Goal: Transaction & Acquisition: Purchase product/service

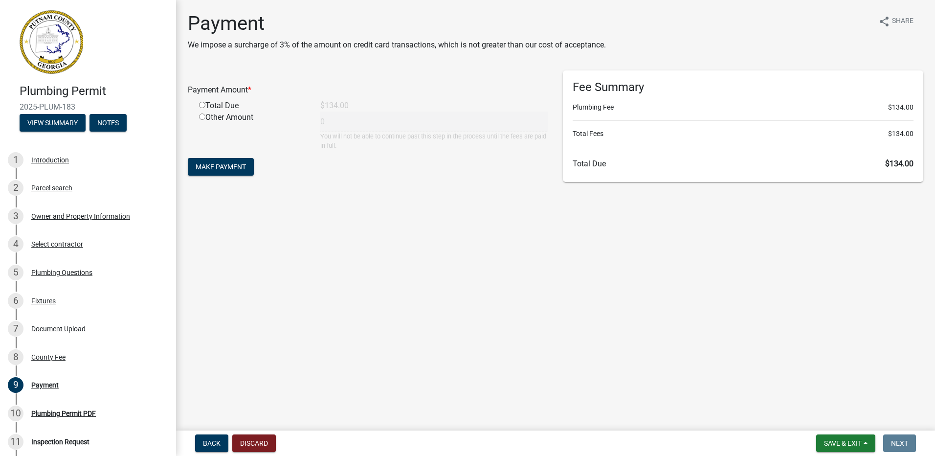
click at [203, 105] on input "radio" at bounding box center [202, 105] width 6 height 6
radio input "true"
type input "134"
click at [225, 176] on form "Payment Amount * Total Due $134.00 Other Amount 134 You will not be able to con…" at bounding box center [368, 124] width 360 height 108
click at [226, 171] on span "Make Payment" at bounding box center [221, 167] width 50 height 8
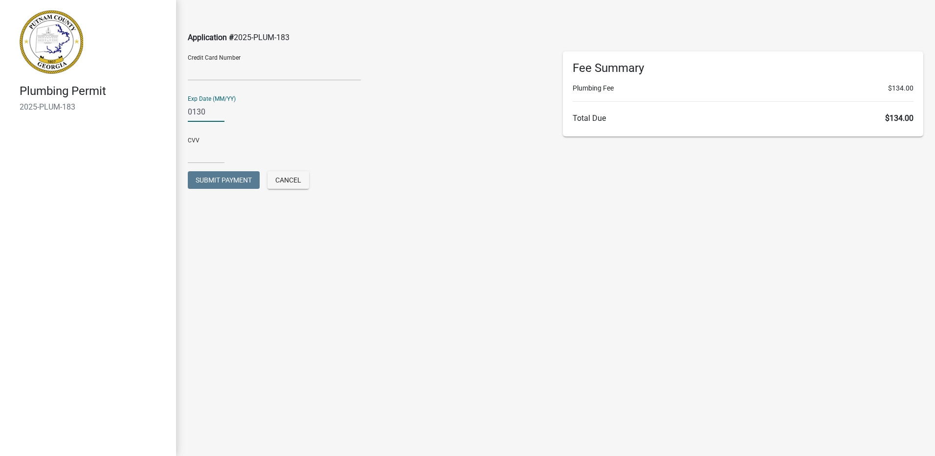
type input "0130"
type input "3782"
click at [349, 123] on div "Exp Date (MM/YY) 0130" at bounding box center [367, 109] width 375 height 42
click at [227, 179] on span "Submit Payment" at bounding box center [224, 180] width 56 height 8
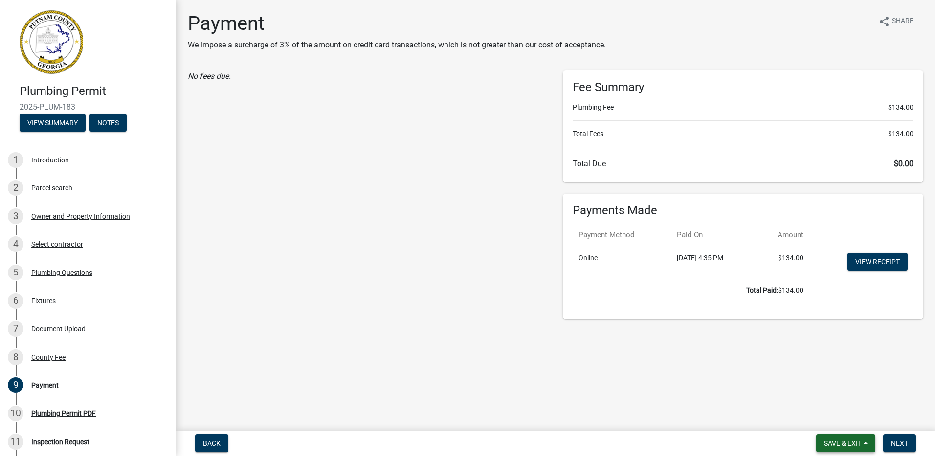
click at [848, 441] on span "Save & Exit" at bounding box center [843, 443] width 38 height 8
click at [826, 413] on button "Save & Exit" at bounding box center [836, 417] width 78 height 23
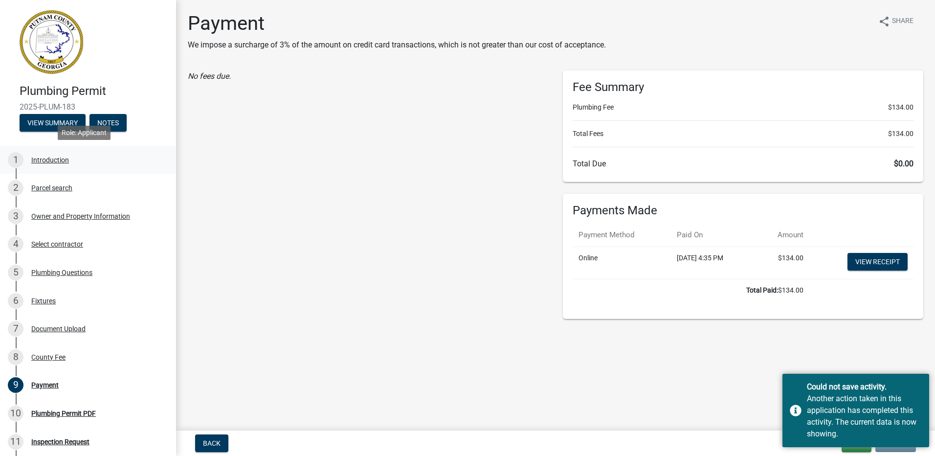
click at [42, 151] on link "1 Introduction" at bounding box center [88, 160] width 176 height 28
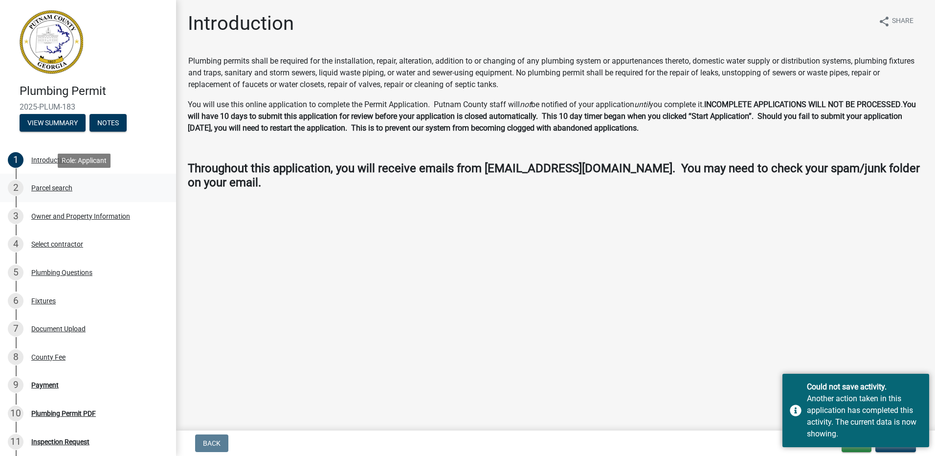
click at [58, 186] on div "Parcel search" at bounding box center [51, 187] width 41 height 7
